Goal: Book appointment/travel/reservation

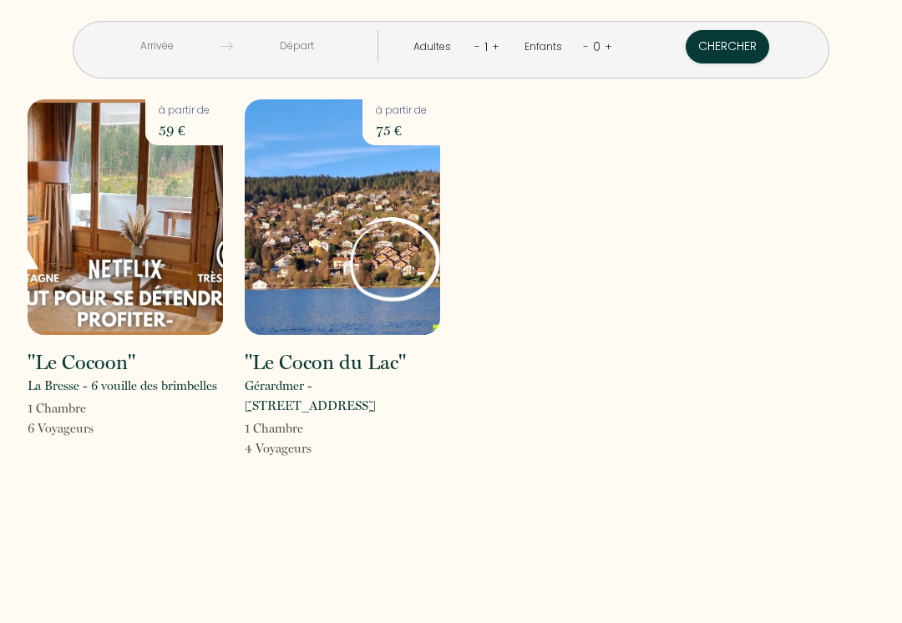
click at [78, 275] on img at bounding box center [125, 217] width 195 height 236
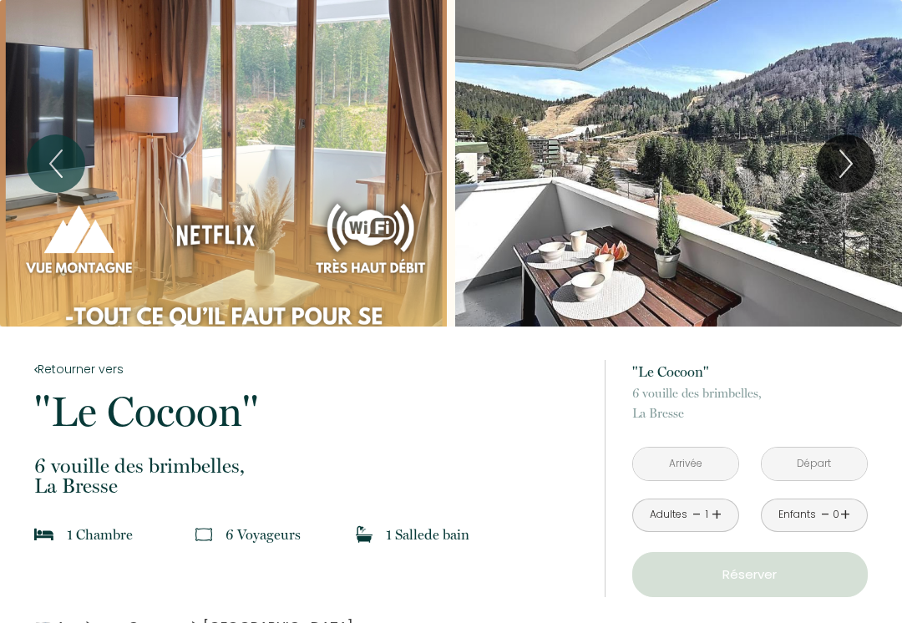
click at [704, 459] on input "text" at bounding box center [685, 464] width 105 height 33
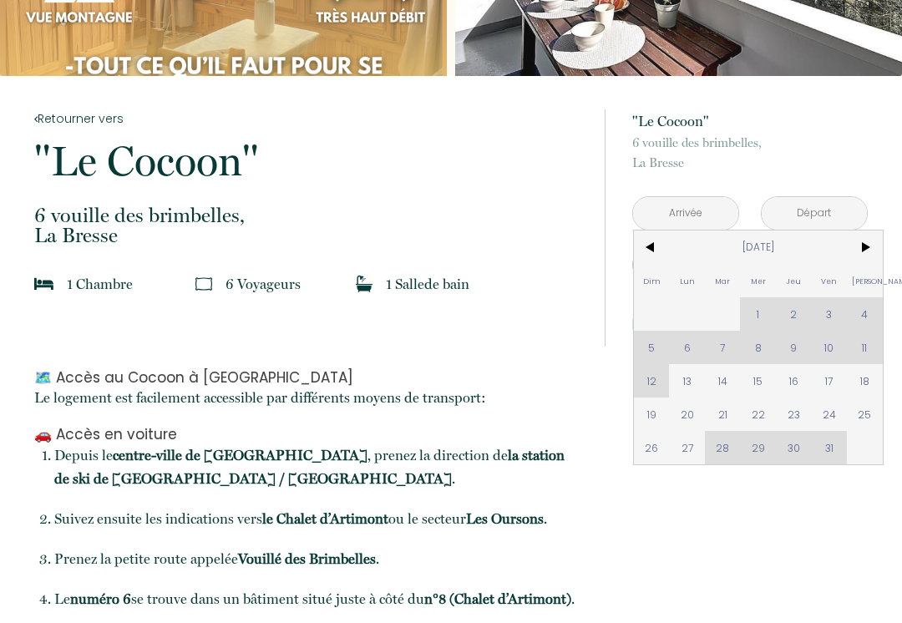
scroll to position [272, 0]
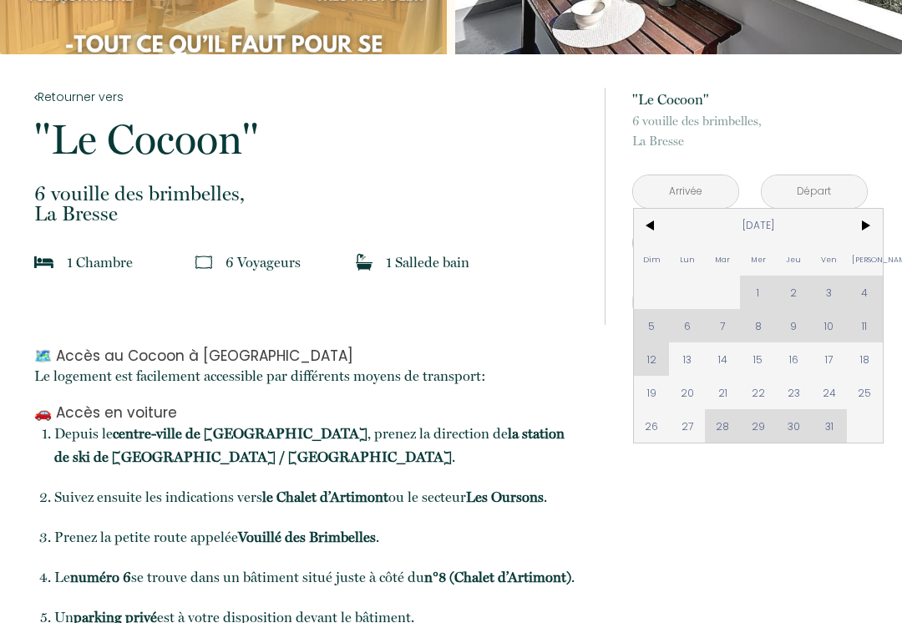
click at [860, 240] on span ">" at bounding box center [865, 225] width 36 height 33
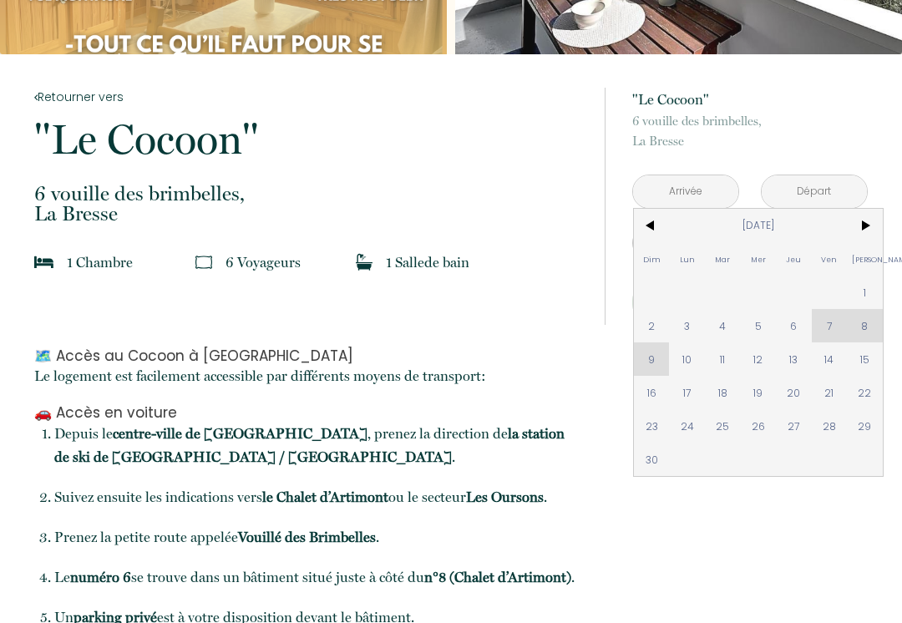
click at [864, 227] on span ">" at bounding box center [865, 225] width 36 height 33
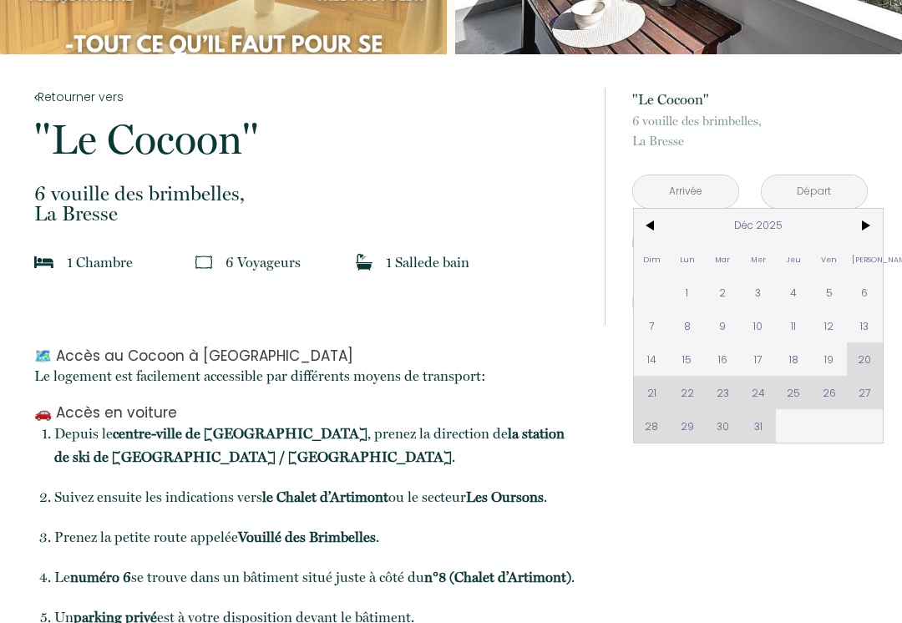
click at [828, 402] on div "Dim Lun Mar Mer Jeu Ven Sam 1 2 3 4 5 6 7 8 9 10 11 12 13 14 15 16 17 18 19 20 …" at bounding box center [758, 326] width 249 height 234
click at [831, 396] on div "Dim Lun Mar Mer Jeu Ven Sam 1 2 3 4 5 6 7 8 9 10 11 12 13 14 15 16 17 18 19 20 …" at bounding box center [758, 326] width 249 height 234
click at [827, 393] on div "Dim Lun Mar Mer Jeu Ven Sam 1 2 3 4 5 6 7 8 9 10 11 12 13 14 15 16 17 18 19 20 …" at bounding box center [758, 326] width 249 height 234
click at [831, 355] on span "19" at bounding box center [830, 358] width 36 height 33
type input "[DATE]"
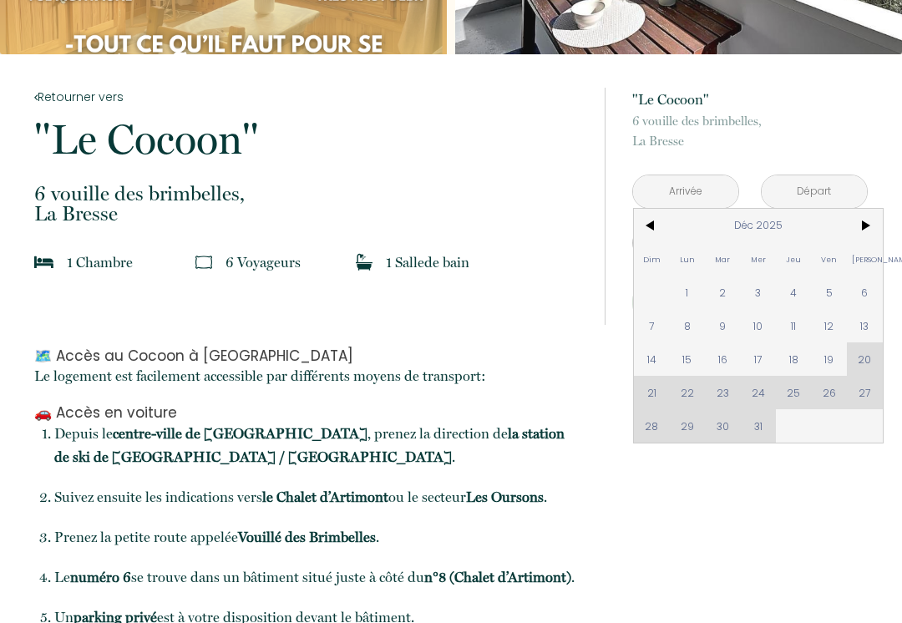
type input "[DATE]"
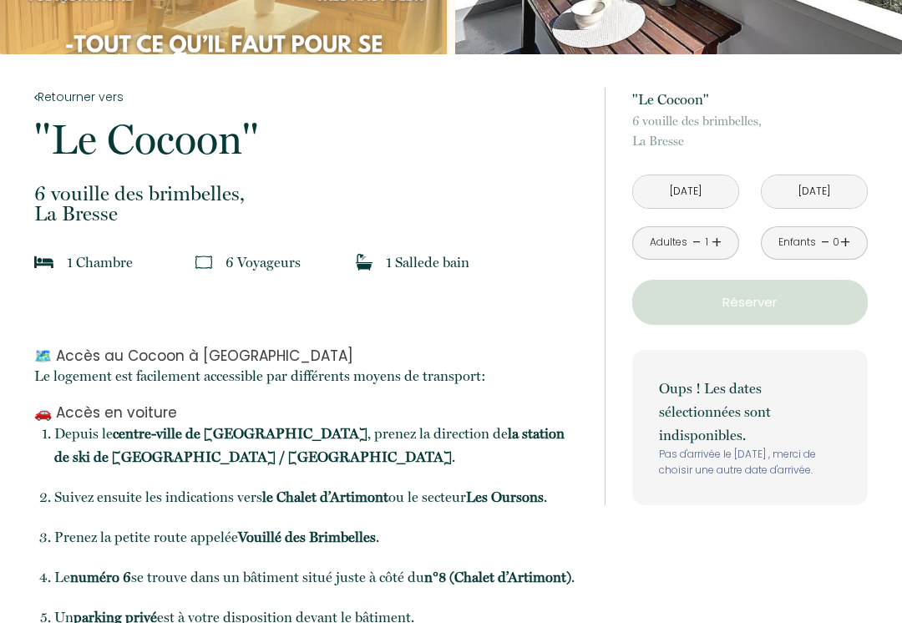
click at [831, 393] on p "Oups ! Les dates sélectionnées sont indisponibles." at bounding box center [750, 412] width 182 height 70
click at [706, 195] on input "[DATE]" at bounding box center [685, 191] width 105 height 33
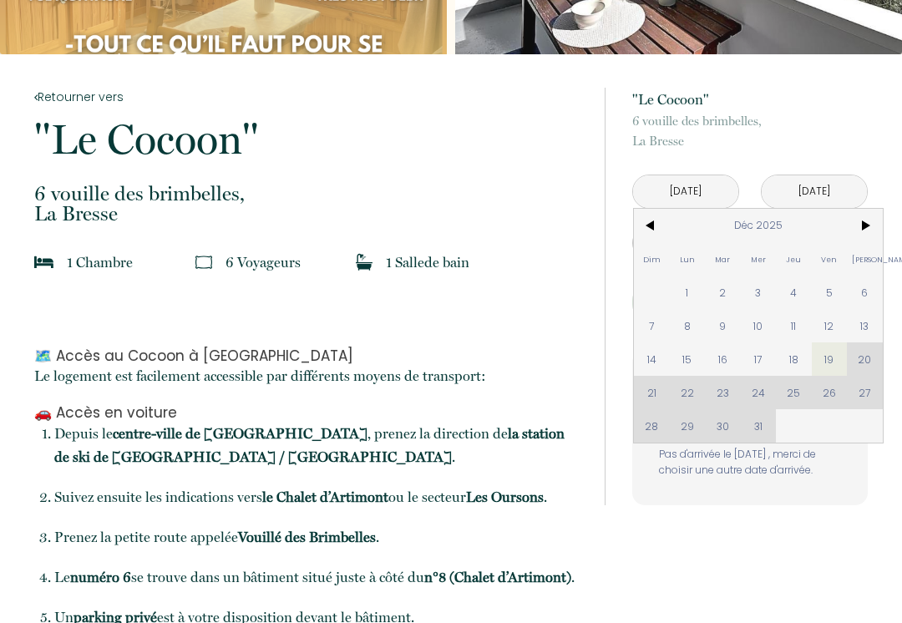
click at [866, 233] on span ">" at bounding box center [865, 225] width 36 height 33
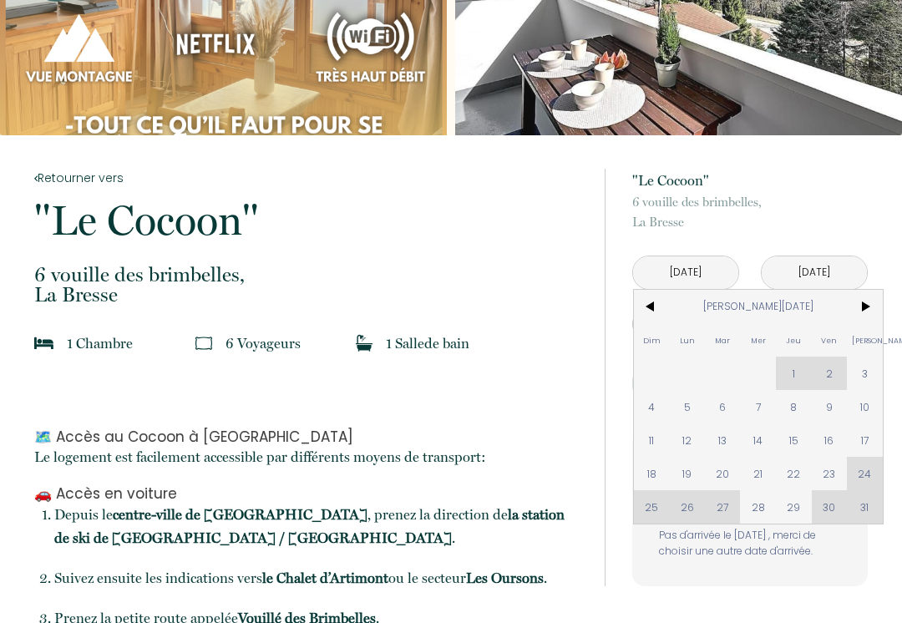
scroll to position [0, 0]
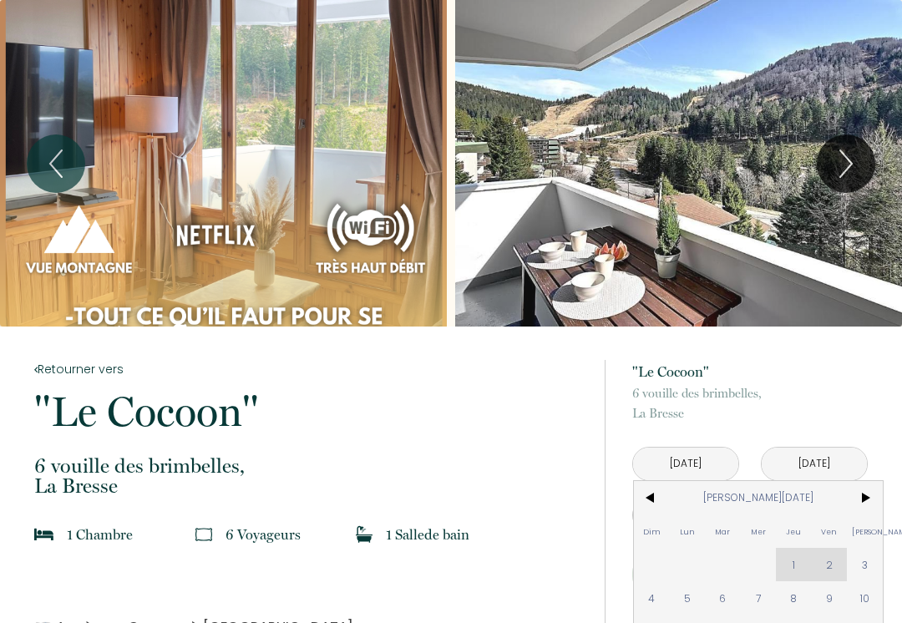
click at [846, 165] on icon "Next" at bounding box center [846, 164] width 35 height 50
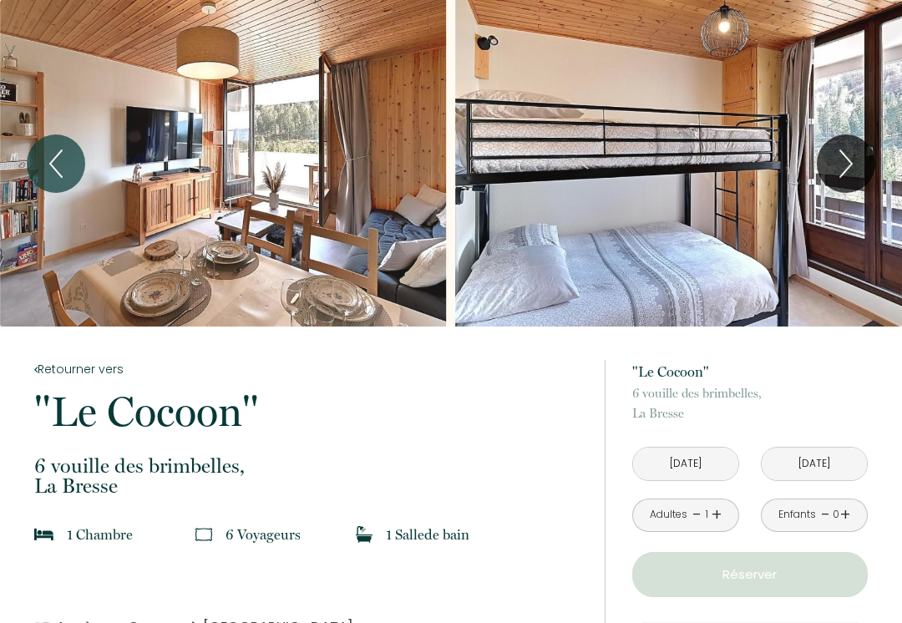
click at [853, 171] on icon "Next" at bounding box center [846, 164] width 35 height 50
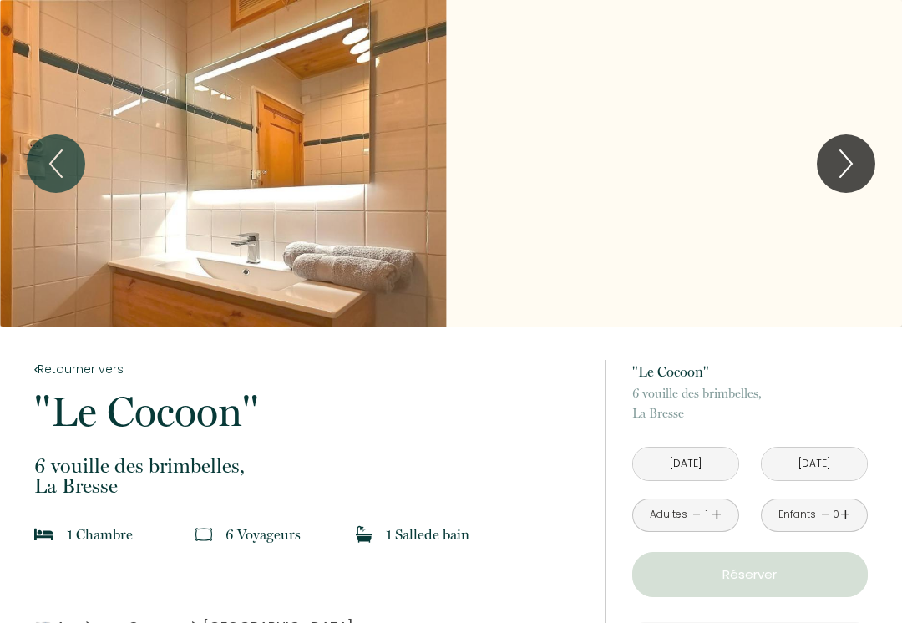
click at [849, 170] on icon "Next" at bounding box center [846, 164] width 35 height 50
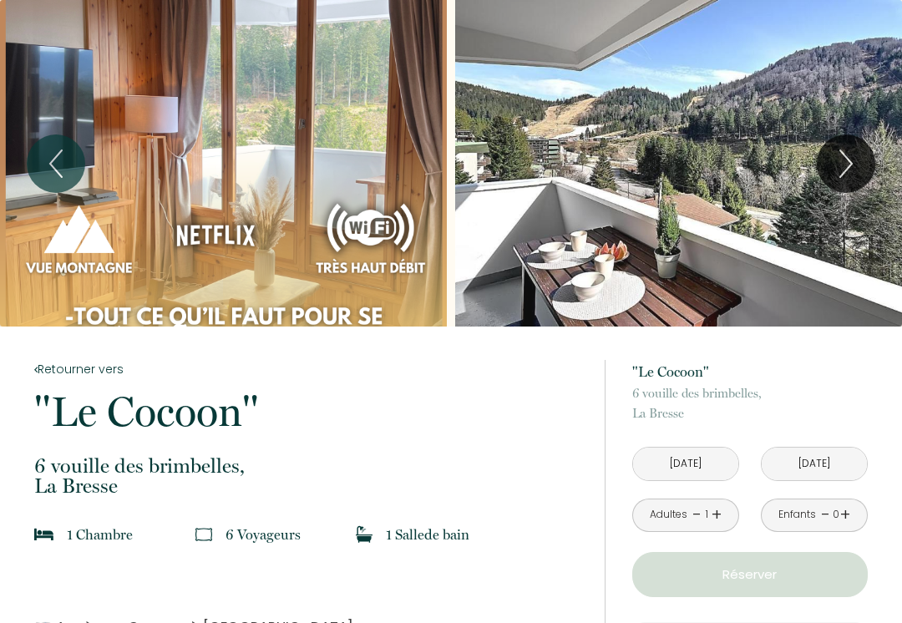
click at [854, 171] on icon "Next" at bounding box center [846, 164] width 35 height 50
